Goal: Task Accomplishment & Management: Use online tool/utility

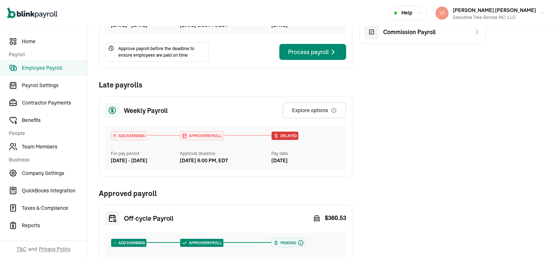
scroll to position [109, 0]
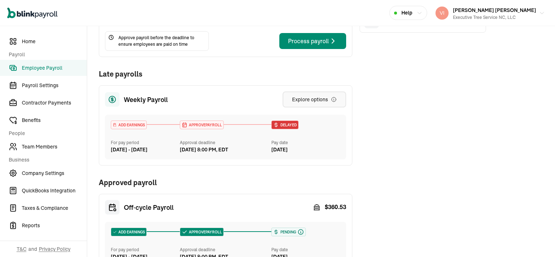
click at [329, 103] on div "Explore options" at bounding box center [314, 99] width 45 height 7
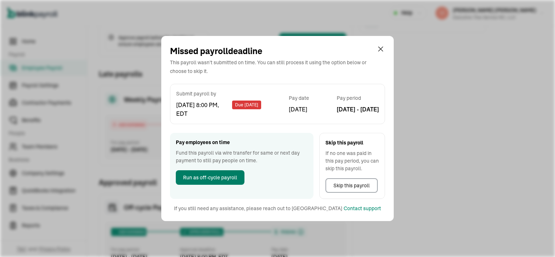
click at [207, 179] on span "Run as off-cycle payroll" at bounding box center [210, 178] width 54 height 8
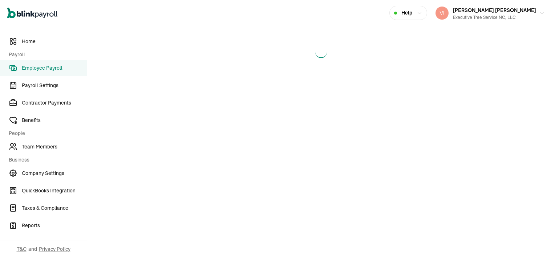
select select "direct_deposit"
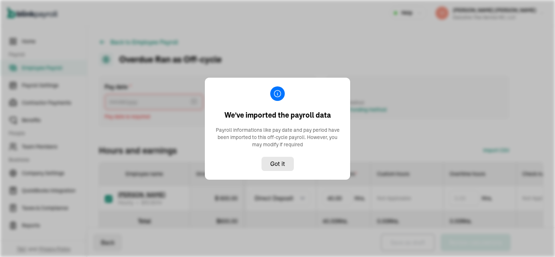
type input "[DATE] ~ [DATE]"
click at [175, 121] on div "We've imported the payroll data Payroll informations like pay date and pay peri…" at bounding box center [277, 128] width 555 height 257
click at [174, 122] on div "We've imported the payroll data Payroll informations like pay date and pay peri…" at bounding box center [277, 128] width 555 height 257
drag, startPoint x: 174, startPoint y: 122, endPoint x: 167, endPoint y: 127, distance: 9.2
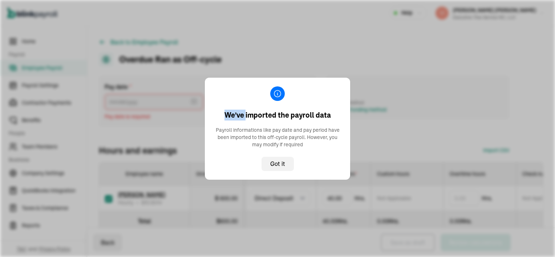
click at [167, 127] on div "We've imported the payroll data Payroll informations like pay date and pay peri…" at bounding box center [277, 128] width 555 height 257
click at [166, 127] on div "We've imported the payroll data Payroll informations like pay date and pay peri…" at bounding box center [277, 128] width 555 height 257
